Goal: Task Accomplishment & Management: Manage account settings

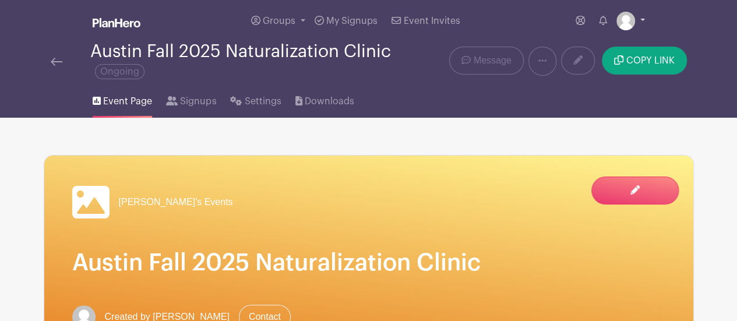
click at [631, 16] on img at bounding box center [625, 21] width 19 height 19
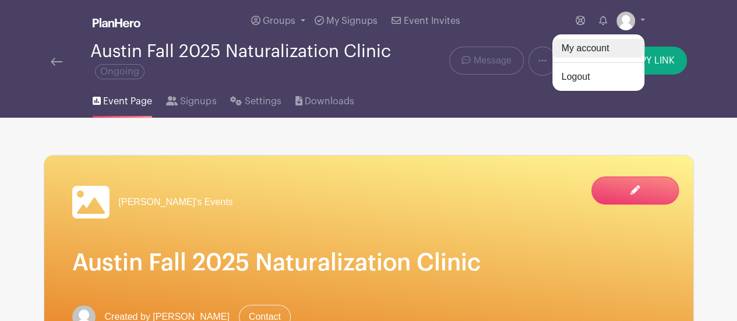
click at [590, 47] on link "My account" at bounding box center [598, 48] width 92 height 19
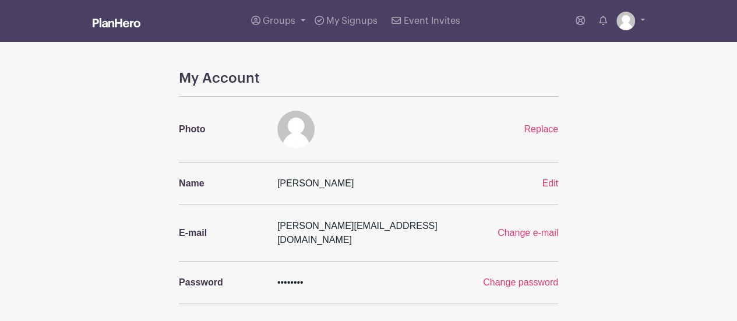
scroll to position [175, 0]
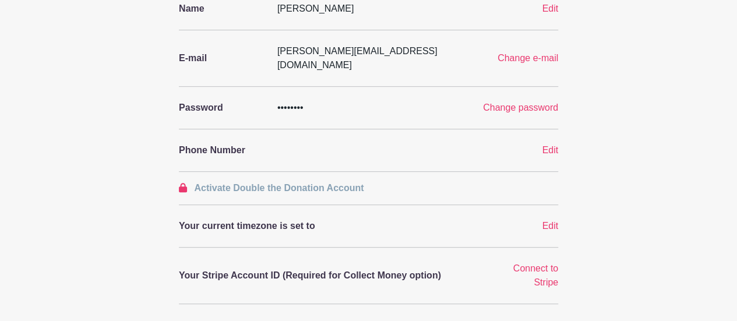
click at [325, 101] on div "••••••••" at bounding box center [319, 108] width 98 height 14
click at [304, 101] on div "••••••••" at bounding box center [319, 108] width 98 height 14
click at [298, 103] on span "••••••••" at bounding box center [290, 108] width 26 height 10
drag, startPoint x: 307, startPoint y: 93, endPoint x: 273, endPoint y: 91, distance: 34.4
click at [273, 101] on div "••••••••" at bounding box center [319, 108] width 98 height 14
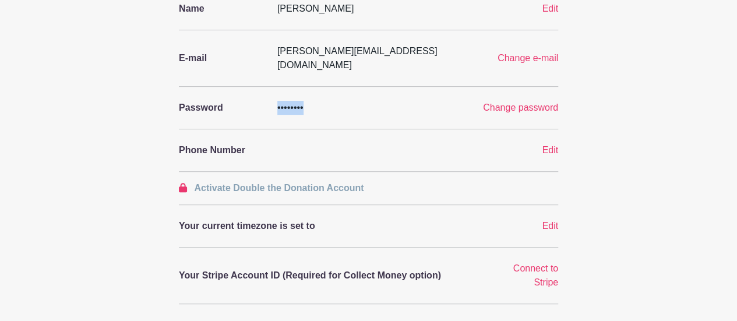
copy span "••••••••"
click at [496, 118] on div "My Account Photo Replace Name [PERSON_NAME] Edit E-mail [PERSON_NAME][EMAIL_ADD…" at bounding box center [368, 281] width 379 height 772
click at [518, 103] on span "Change password" at bounding box center [520, 108] width 75 height 10
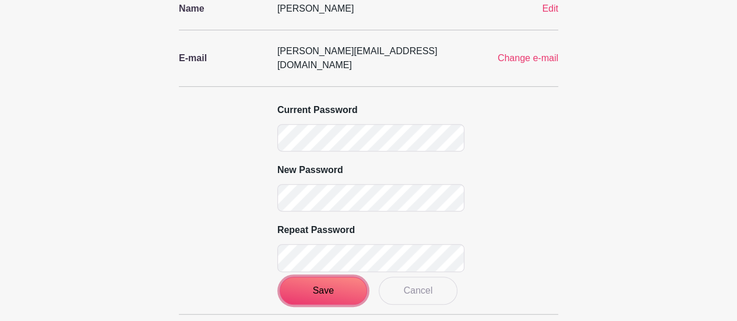
click at [351, 277] on input "Save" at bounding box center [323, 291] width 87 height 28
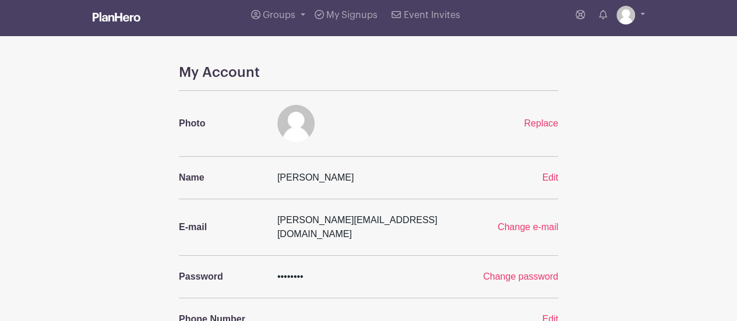
scroll to position [0, 0]
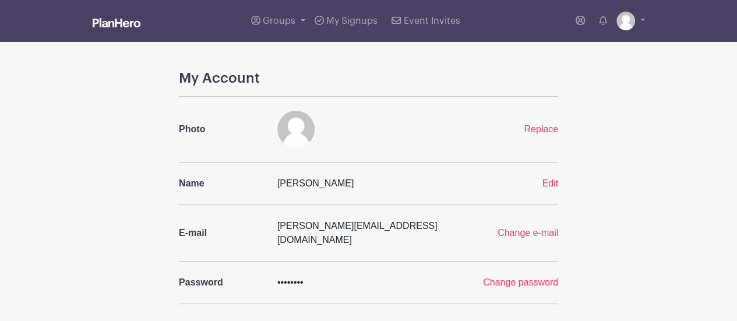
click at [118, 21] on img at bounding box center [117, 22] width 48 height 9
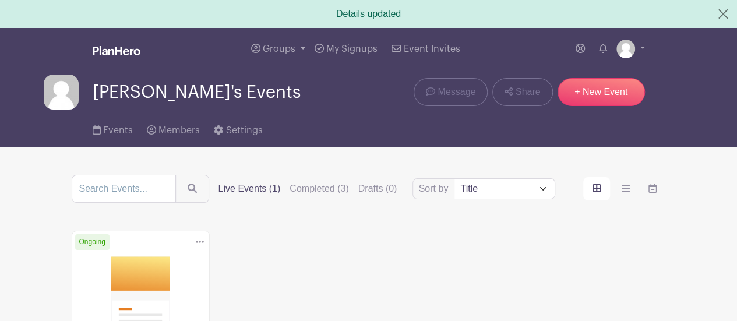
click at [238, 185] on label "Live Events (1)" at bounding box center [249, 189] width 62 height 14
click at [0, 0] on input "Live Events (1)" at bounding box center [0, 0] width 0 height 0
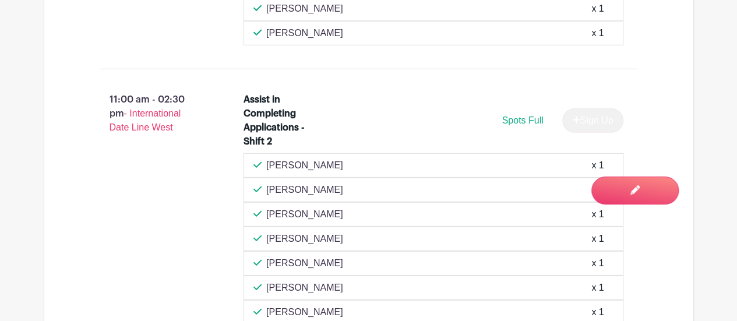
scroll to position [1748, 0]
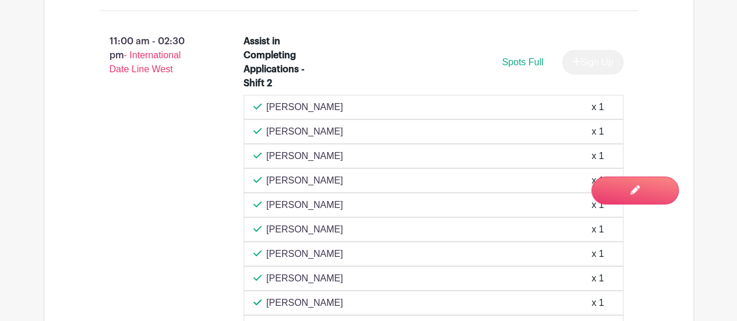
click at [599, 247] on div "x 1" at bounding box center [597, 254] width 12 height 14
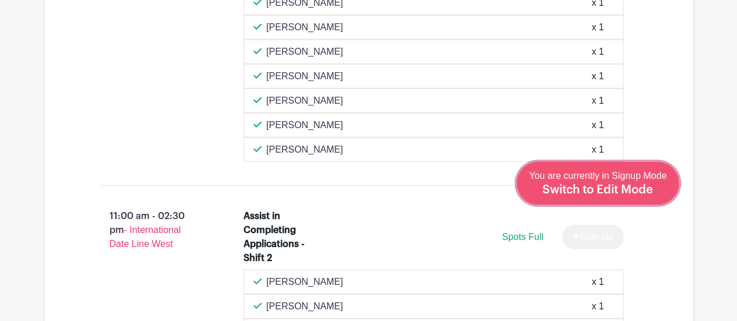
click at [656, 188] on div "You are currently in Signup Mode Switch to Edit Mode" at bounding box center [597, 183] width 137 height 29
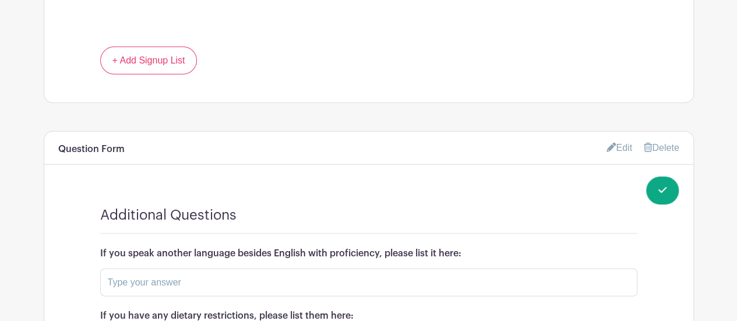
scroll to position [1573, 0]
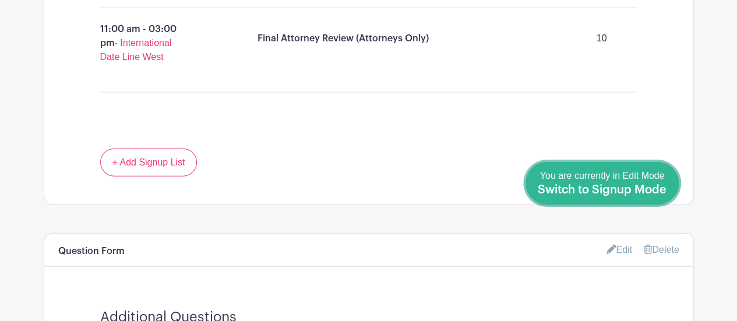
click at [654, 187] on span "Switch to Signup Mode" at bounding box center [602, 190] width 129 height 12
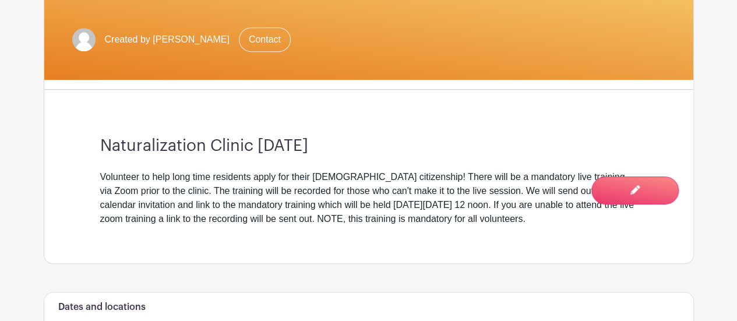
scroll to position [34, 0]
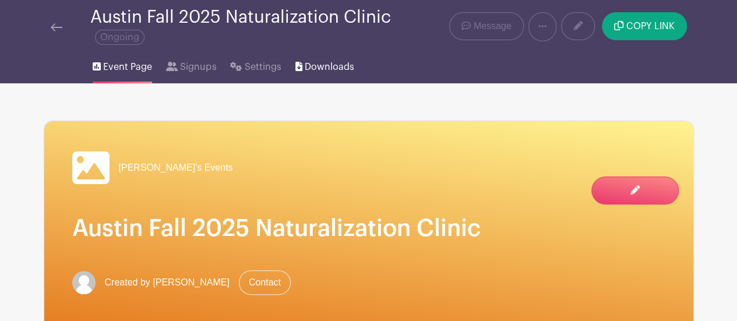
click at [306, 63] on span "Downloads" at bounding box center [330, 67] width 50 height 14
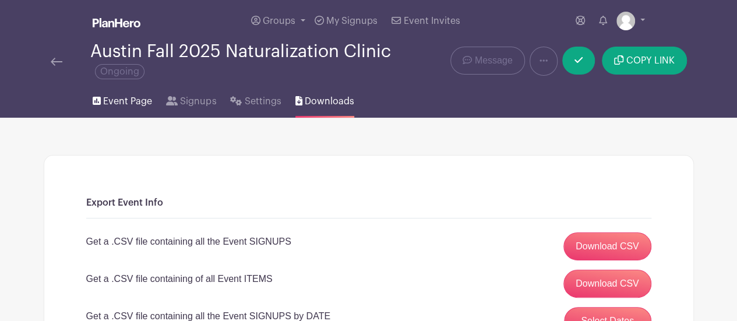
click at [130, 103] on span "Event Page" at bounding box center [127, 101] width 49 height 14
